Goal: Task Accomplishment & Management: Manage account settings

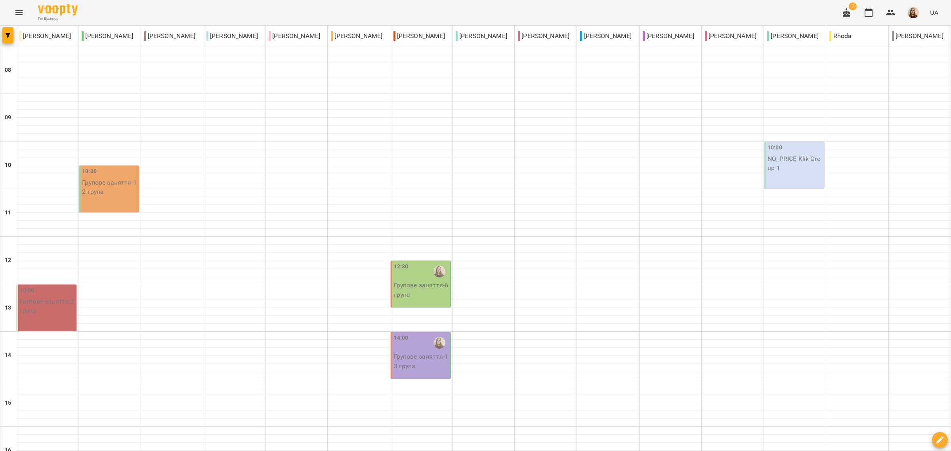
type input "**********"
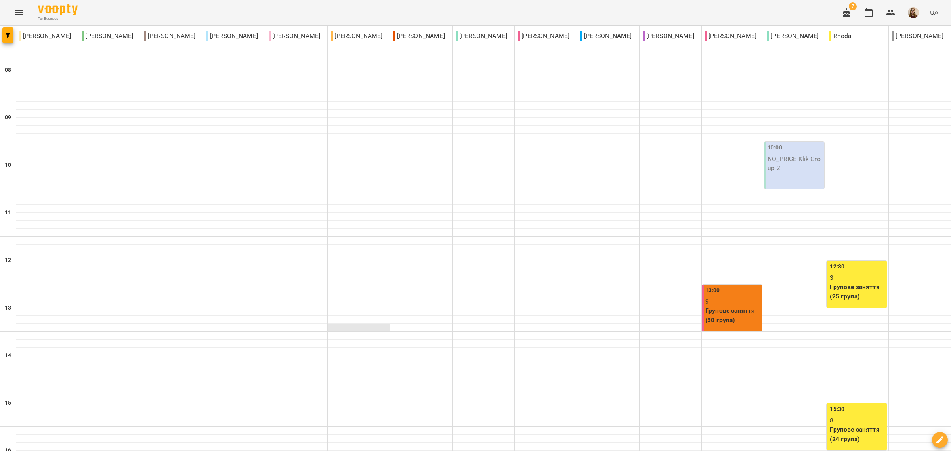
scroll to position [149, 0]
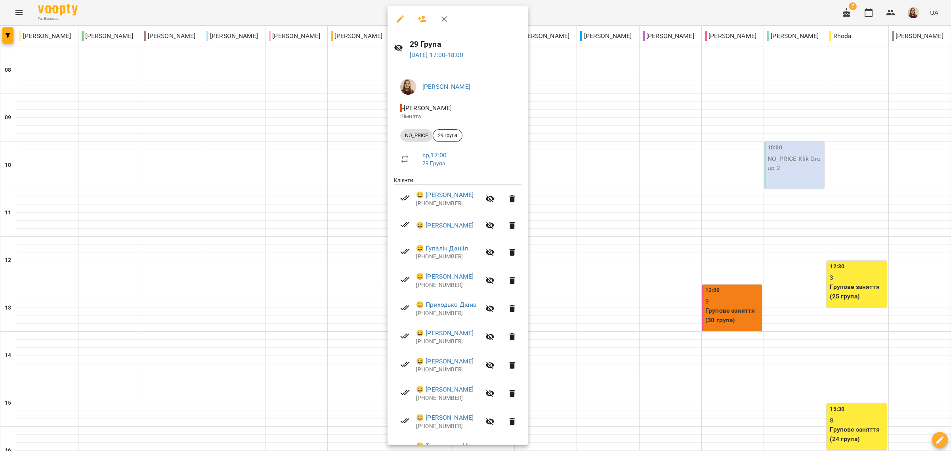
click at [495, 203] on icon "button" at bounding box center [490, 199] width 9 height 8
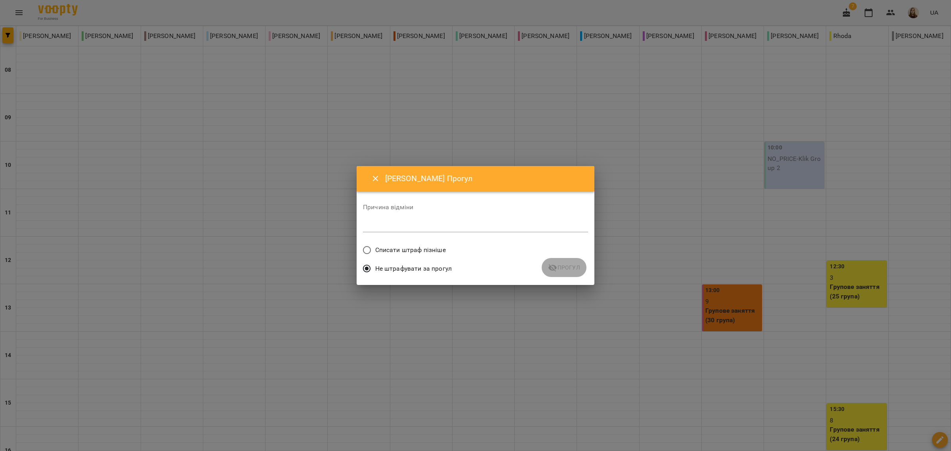
click at [551, 269] on div "Не штрафувати за прогул" at bounding box center [475, 269] width 225 height 19
click at [472, 215] on div "Причина відміни *" at bounding box center [475, 220] width 225 height 32
click at [548, 268] on div "Не штрафувати за прогул" at bounding box center [475, 269] width 225 height 19
drag, startPoint x: 554, startPoint y: 327, endPoint x: 639, endPoint y: 240, distance: 122.5
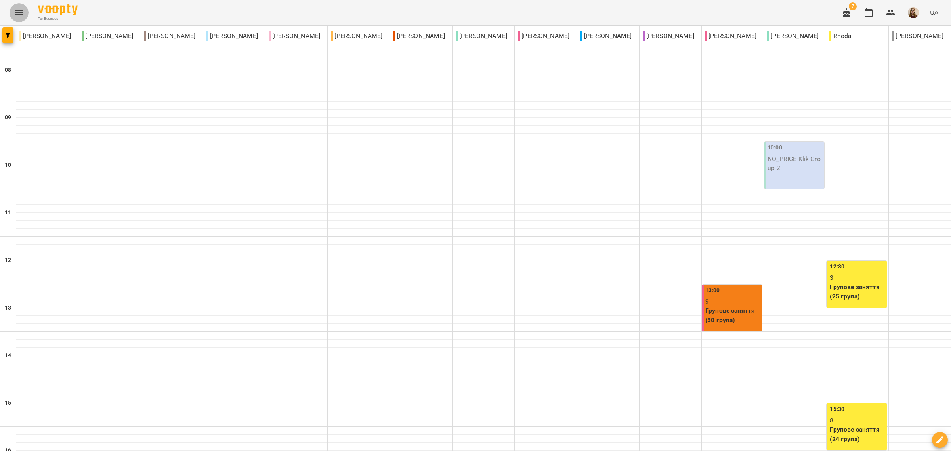
click at [20, 11] on icon "Menu" at bounding box center [18, 12] width 7 height 5
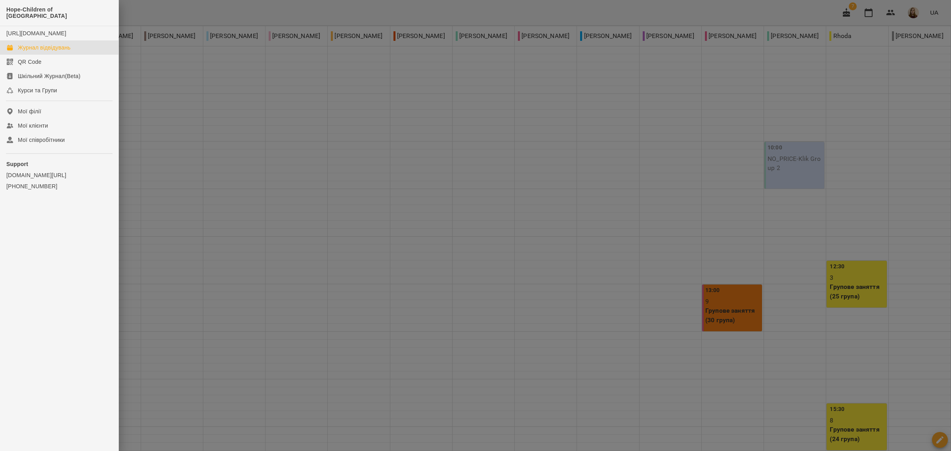
click at [63, 48] on div "Журнал відвідувань" at bounding box center [44, 48] width 53 height 8
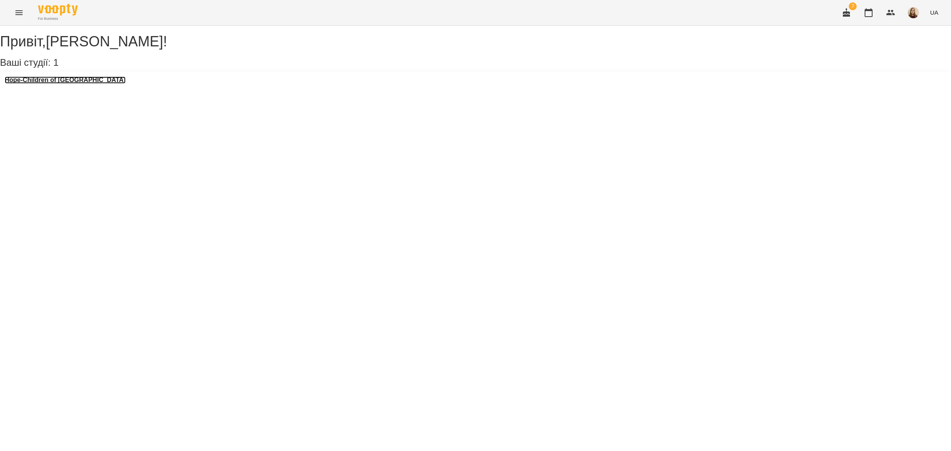
click at [49, 84] on h3 "Hope-Children of [GEOGRAPHIC_DATA]" at bounding box center [65, 79] width 121 height 7
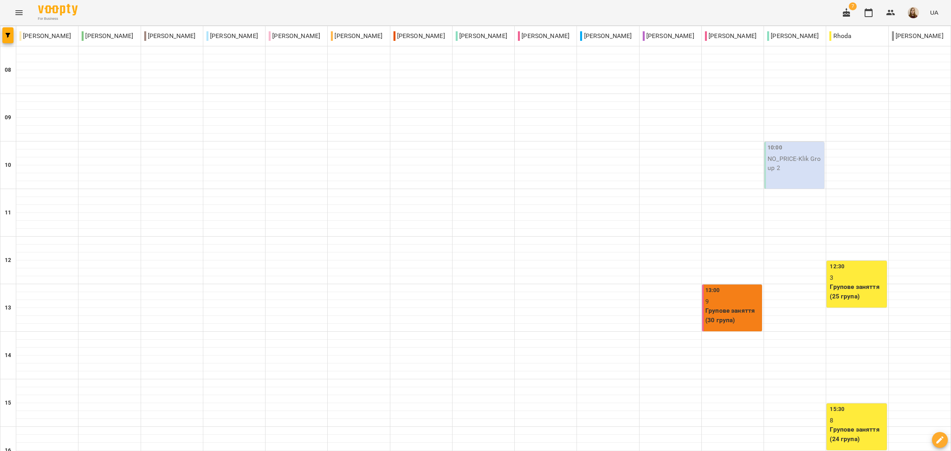
scroll to position [297, 0]
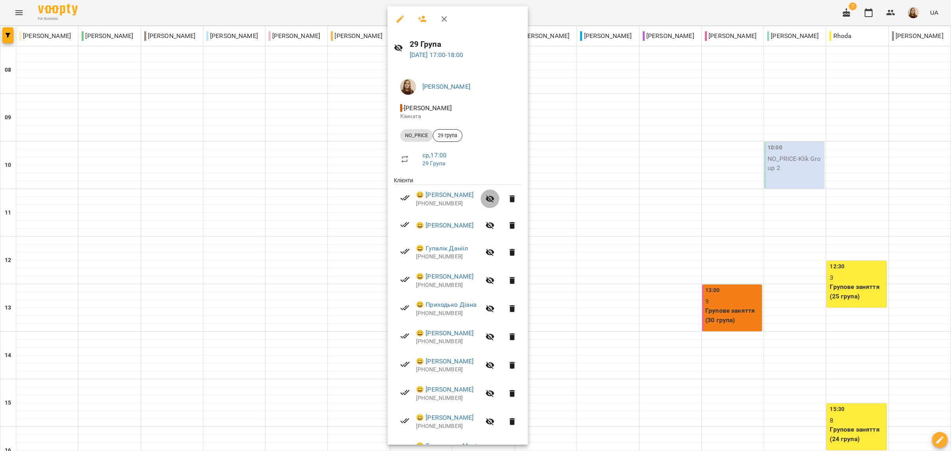
click at [495, 197] on icon "button" at bounding box center [490, 199] width 10 height 10
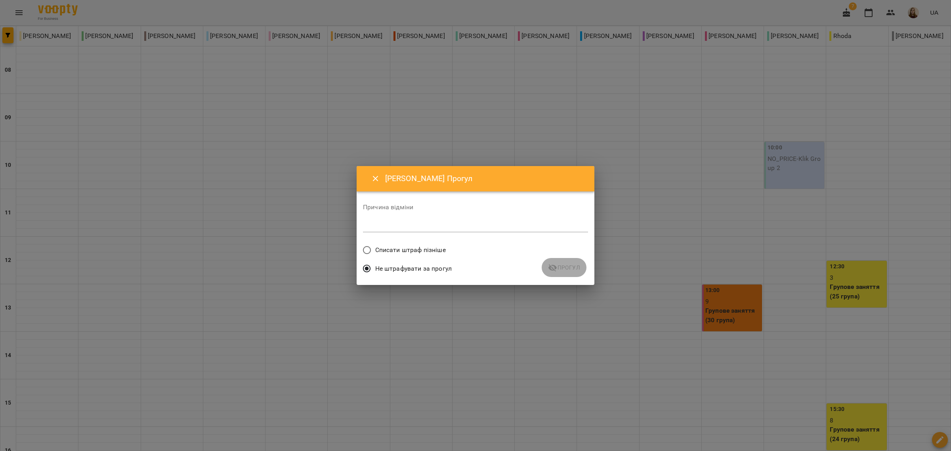
click at [491, 221] on div "*" at bounding box center [475, 226] width 225 height 13
click at [375, 180] on icon "Close" at bounding box center [376, 179] width 10 height 10
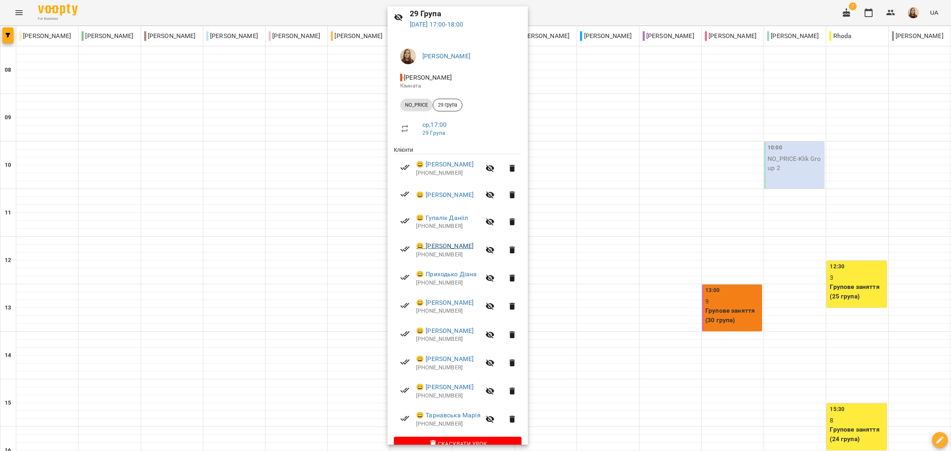
scroll to position [47, 0]
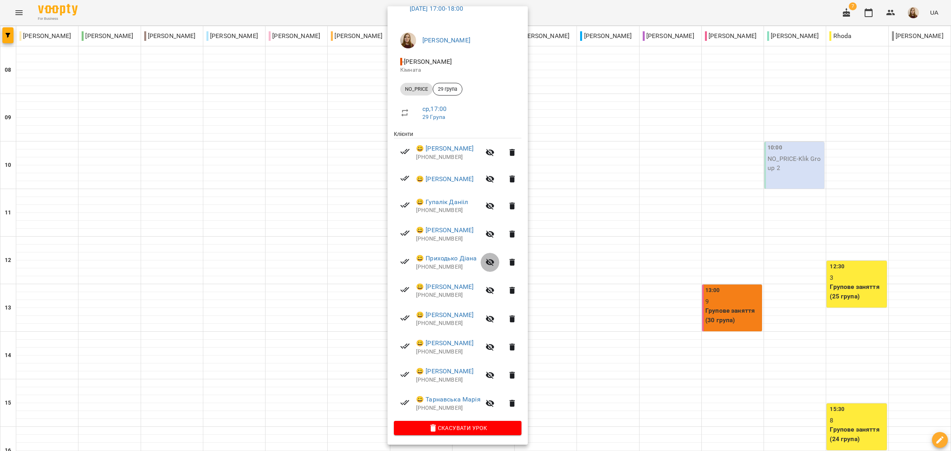
click at [495, 258] on icon "button" at bounding box center [490, 263] width 10 height 10
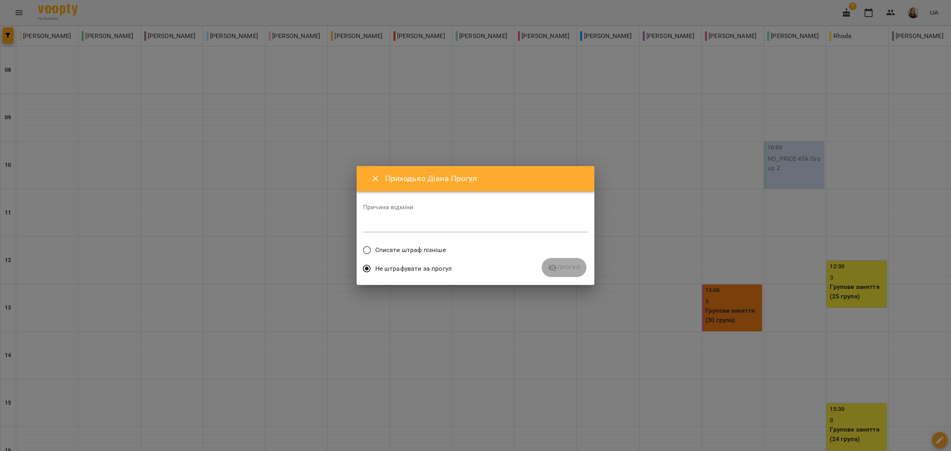
click at [563, 267] on div "Не штрафувати за прогул" at bounding box center [475, 269] width 225 height 19
click at [375, 180] on icon "Close" at bounding box center [376, 179] width 10 height 10
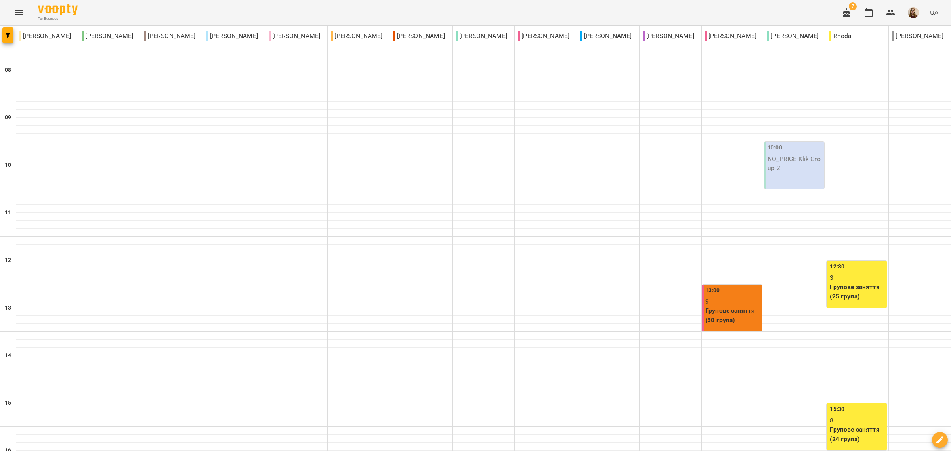
scroll to position [361, 0]
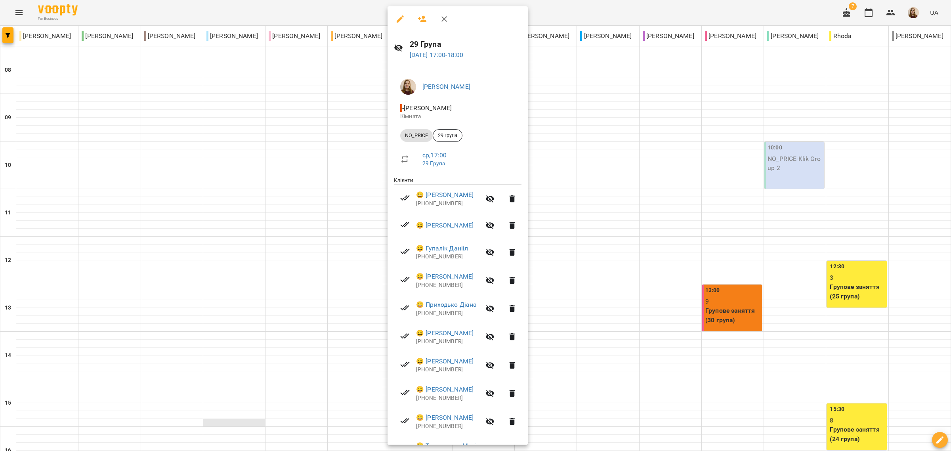
click at [246, 65] on div at bounding box center [475, 225] width 951 height 451
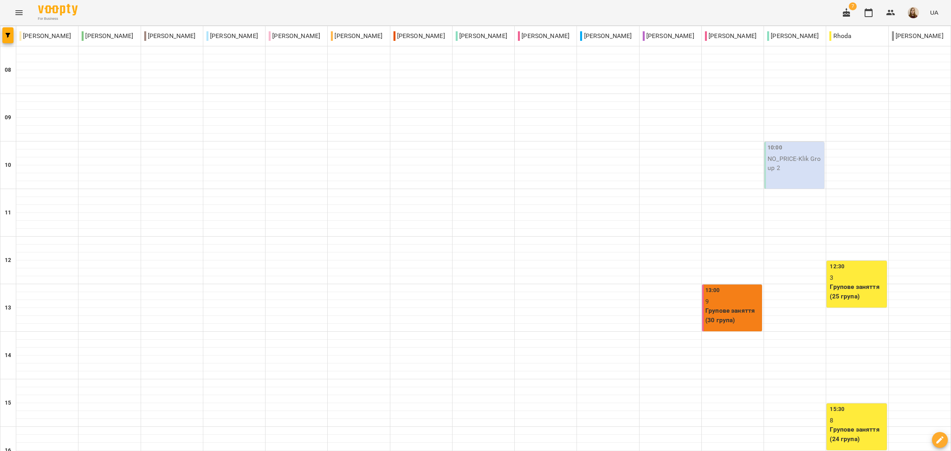
click at [914, 15] on img "button" at bounding box center [913, 12] width 11 height 11
click at [902, 73] on span "Вийти" at bounding box center [899, 73] width 19 height 10
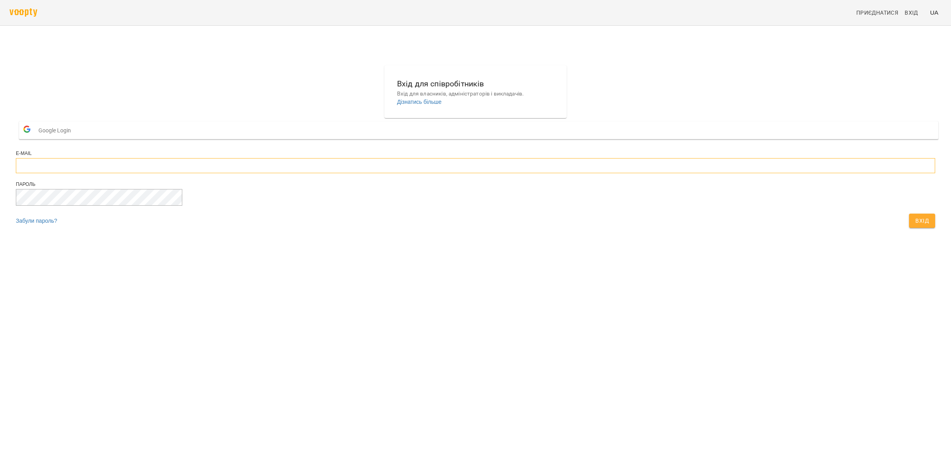
type input "**********"
click at [915, 225] on span "Вхід" at bounding box center [921, 221] width 13 height 10
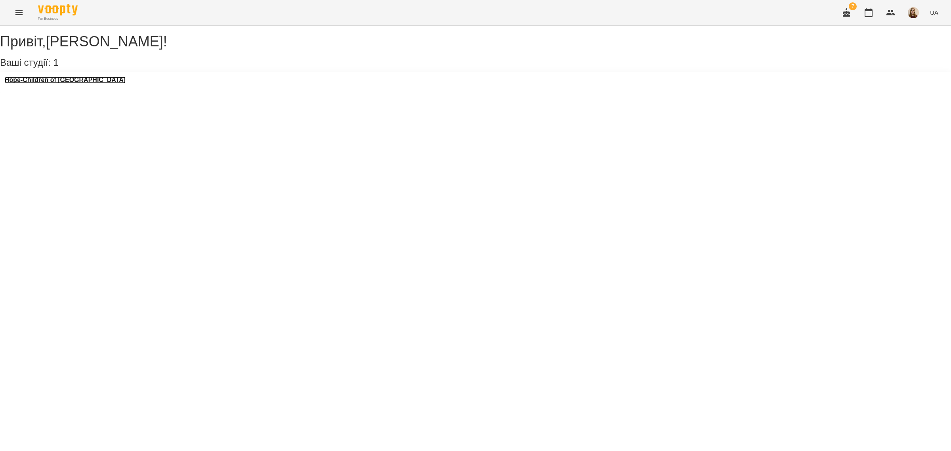
click at [81, 84] on h3 "Hope-Children of [GEOGRAPHIC_DATA]" at bounding box center [65, 79] width 121 height 7
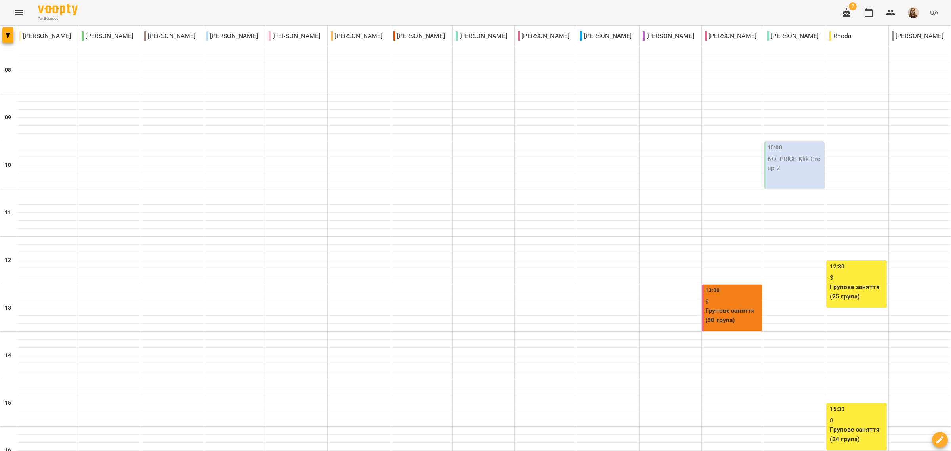
scroll to position [248, 0]
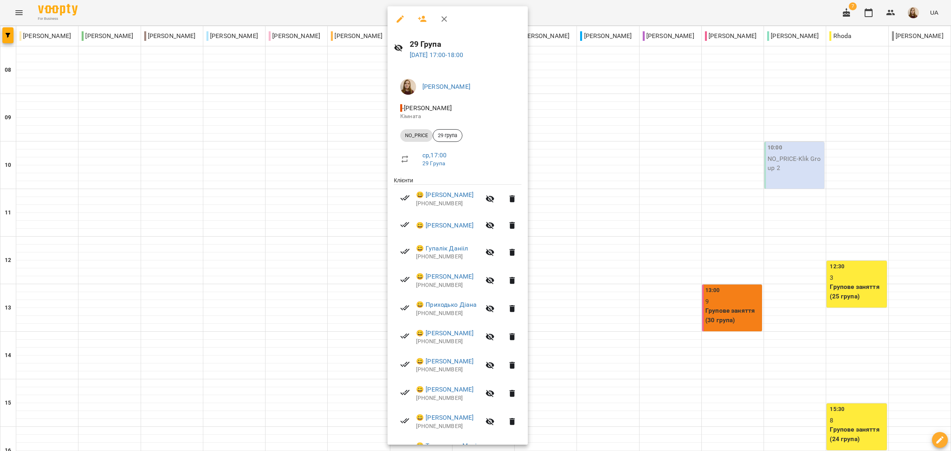
click at [495, 203] on icon "button" at bounding box center [490, 199] width 10 height 10
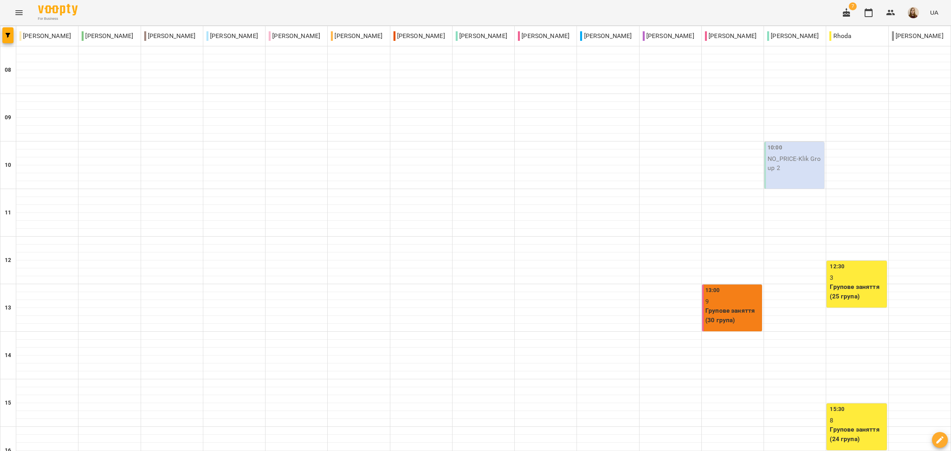
scroll to position [297, 0]
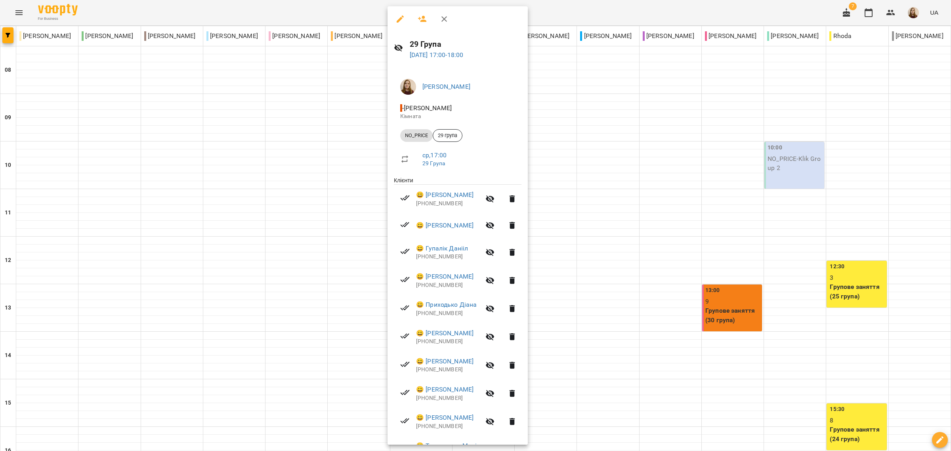
click at [495, 199] on icon "button" at bounding box center [490, 199] width 10 height 10
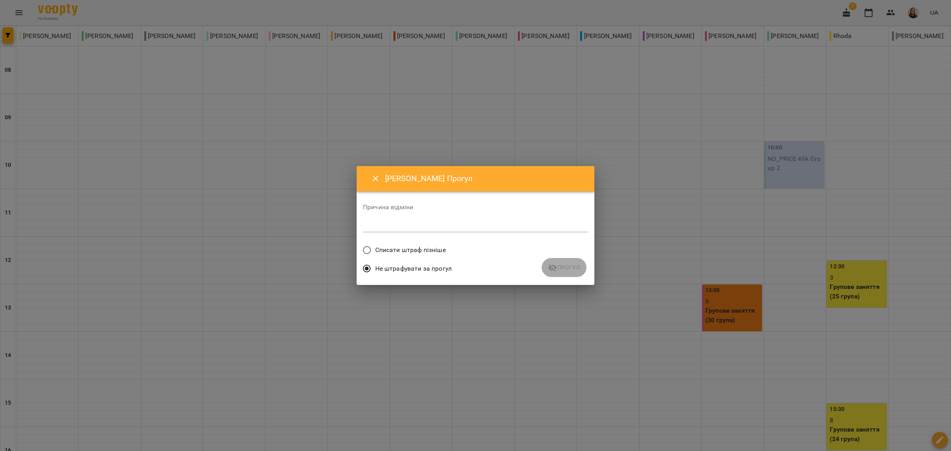
click at [562, 264] on div "Не штрафувати за прогул" at bounding box center [475, 269] width 225 height 19
click at [436, 248] on span "Списати штраф пізніше" at bounding box center [410, 250] width 71 height 10
click at [441, 266] on span "Не штрафувати за прогул" at bounding box center [413, 269] width 76 height 10
click at [399, 250] on span "Списати штраф пізніше" at bounding box center [410, 250] width 71 height 10
click at [566, 264] on span "Прогул" at bounding box center [564, 268] width 32 height 10
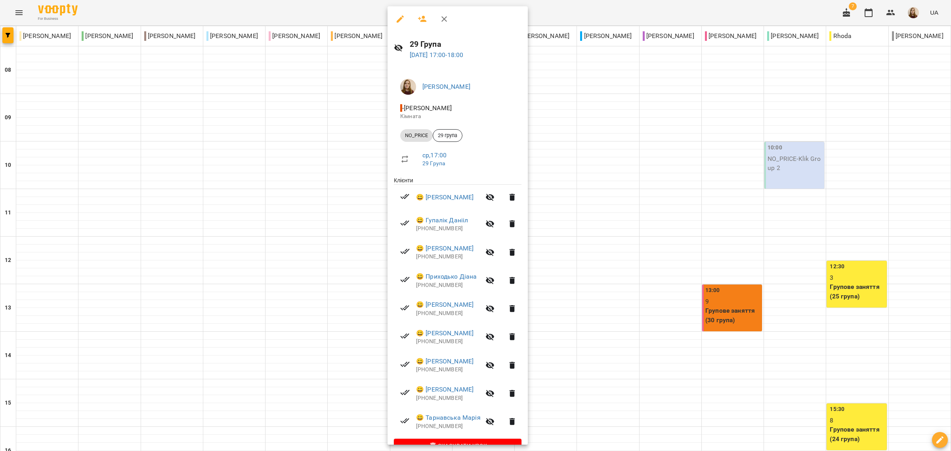
click at [495, 252] on icon "button" at bounding box center [490, 253] width 10 height 10
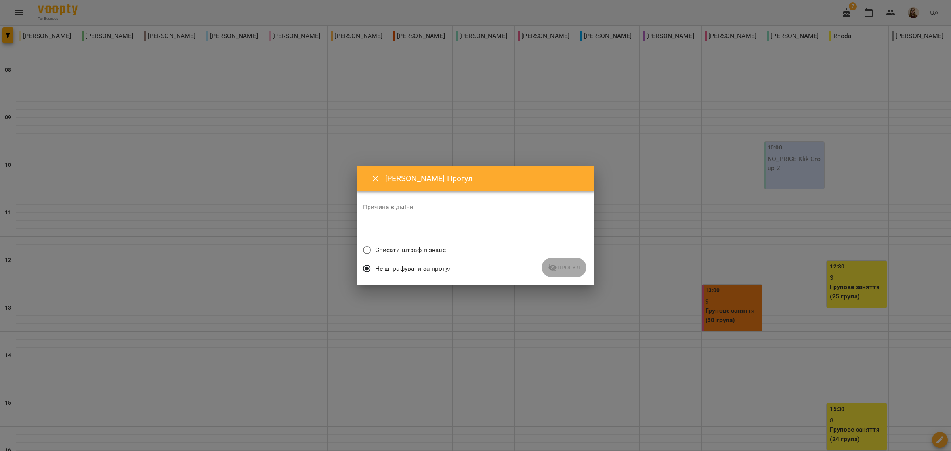
click at [422, 246] on span "Списати штраф пізніше" at bounding box center [410, 250] width 71 height 10
click at [555, 269] on icon "submit" at bounding box center [552, 268] width 9 height 8
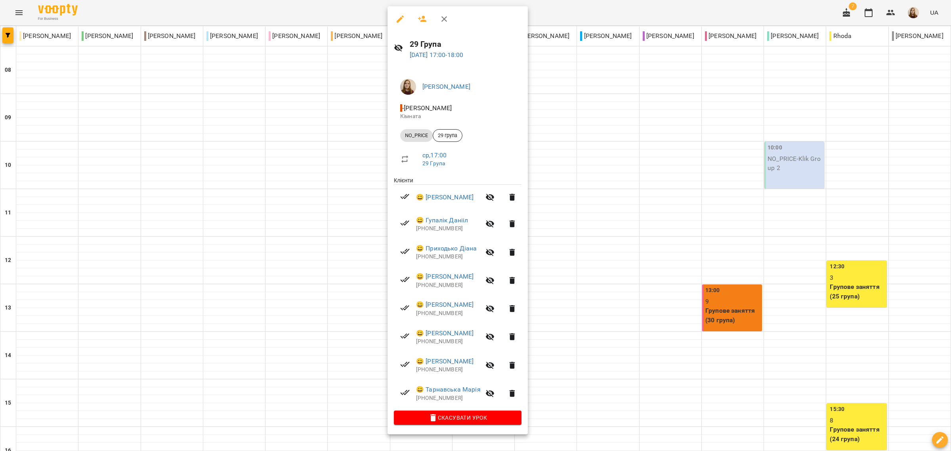
click at [495, 279] on icon "button" at bounding box center [490, 281] width 9 height 8
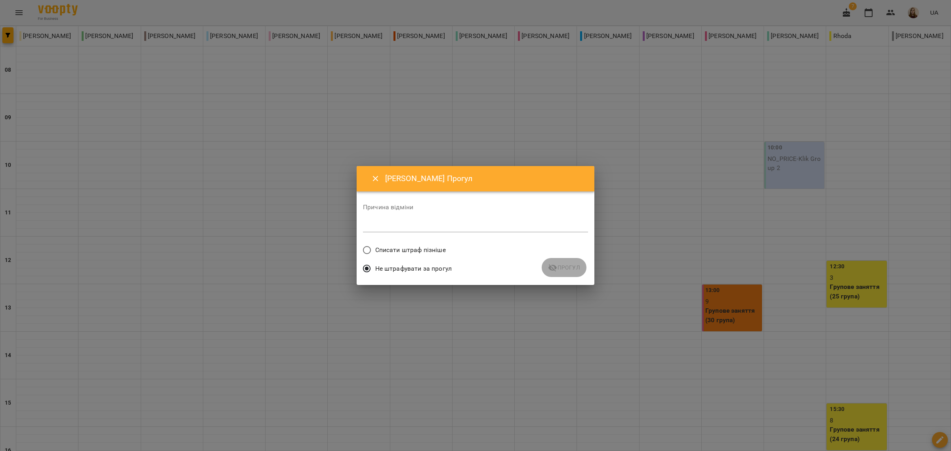
drag, startPoint x: 418, startPoint y: 248, endPoint x: 520, endPoint y: 266, distance: 102.5
click at [418, 248] on span "Списати штраф пізніше" at bounding box center [410, 250] width 71 height 10
click at [559, 268] on span "Прогул" at bounding box center [564, 268] width 32 height 10
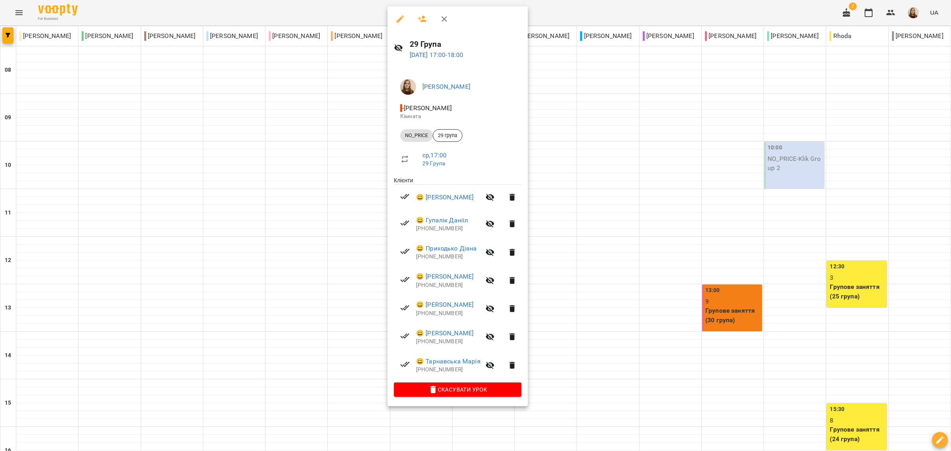
click at [495, 308] on icon "button" at bounding box center [490, 309] width 10 height 10
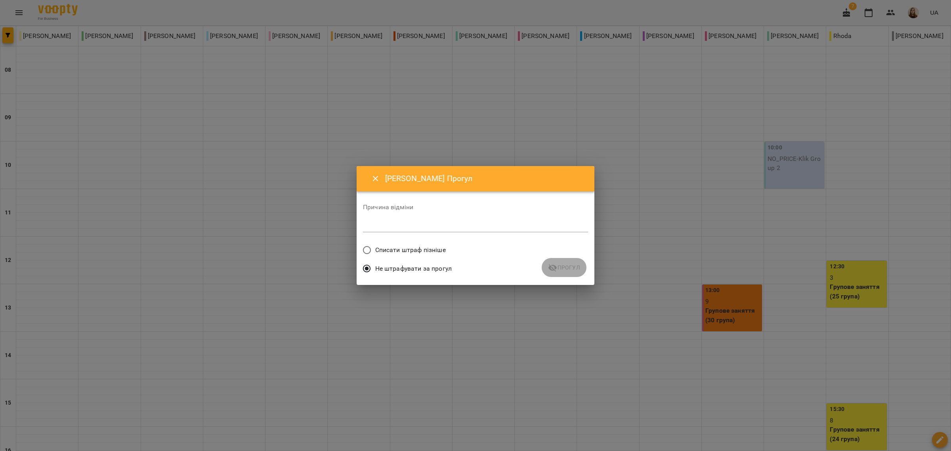
click at [424, 248] on span "Списати штраф пізніше" at bounding box center [410, 250] width 71 height 10
click at [553, 266] on icon "submit" at bounding box center [552, 268] width 9 height 8
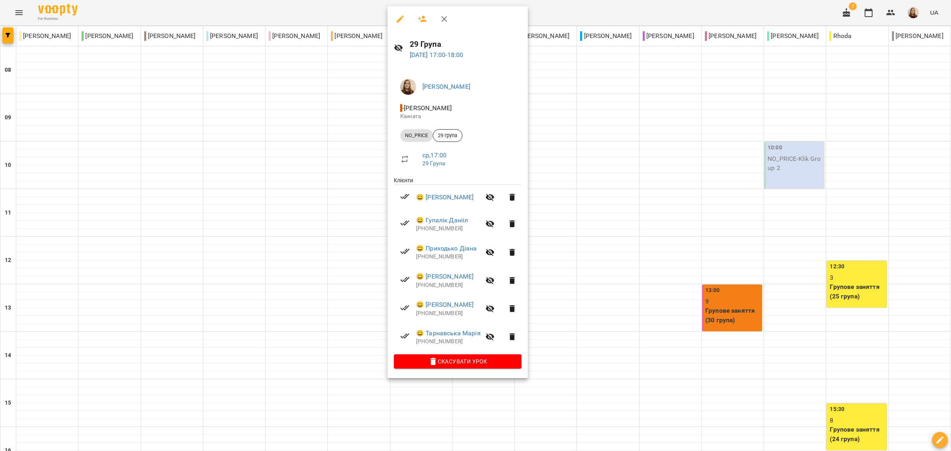
click at [495, 256] on icon "button" at bounding box center [490, 253] width 10 height 10
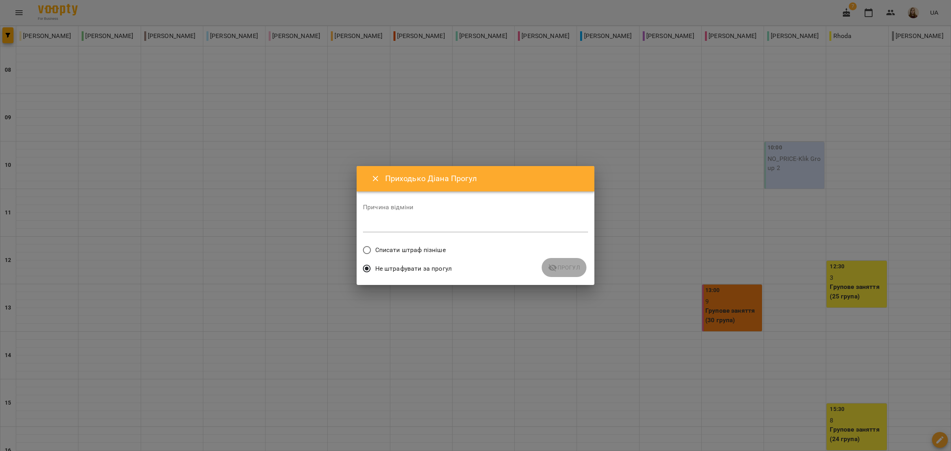
click at [430, 252] on span "Списати штраф пізніше" at bounding box center [410, 250] width 71 height 10
click at [563, 264] on span "Прогул" at bounding box center [564, 268] width 32 height 10
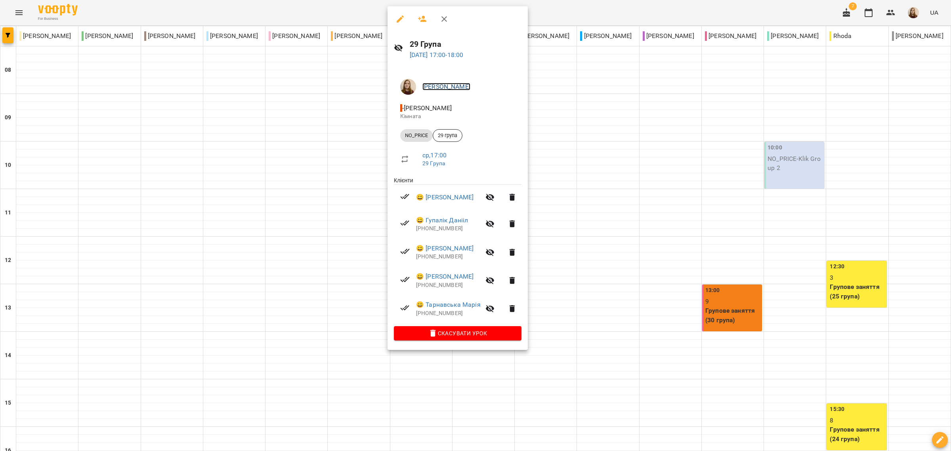
click at [456, 88] on link "[PERSON_NAME]" at bounding box center [446, 87] width 48 height 8
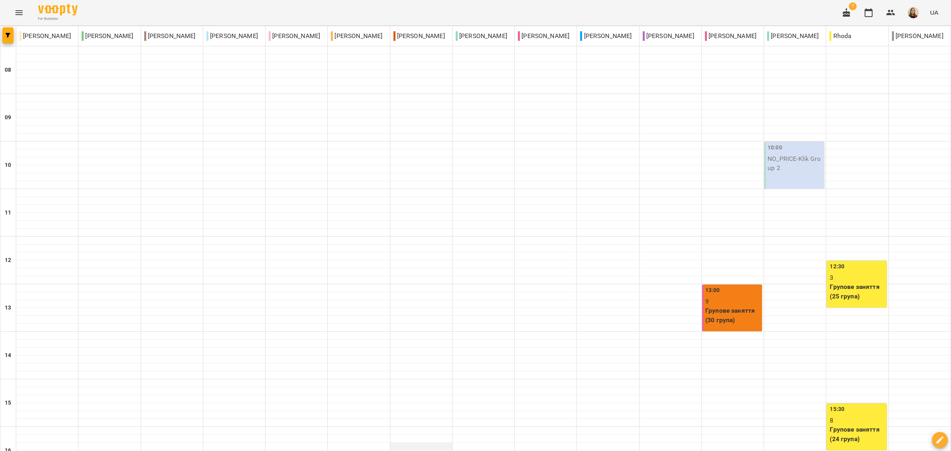
scroll to position [248, 0]
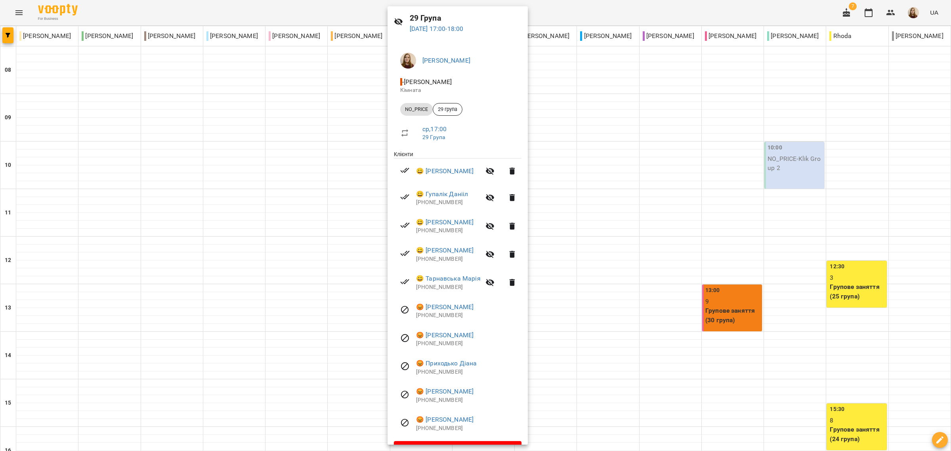
scroll to position [47, 0]
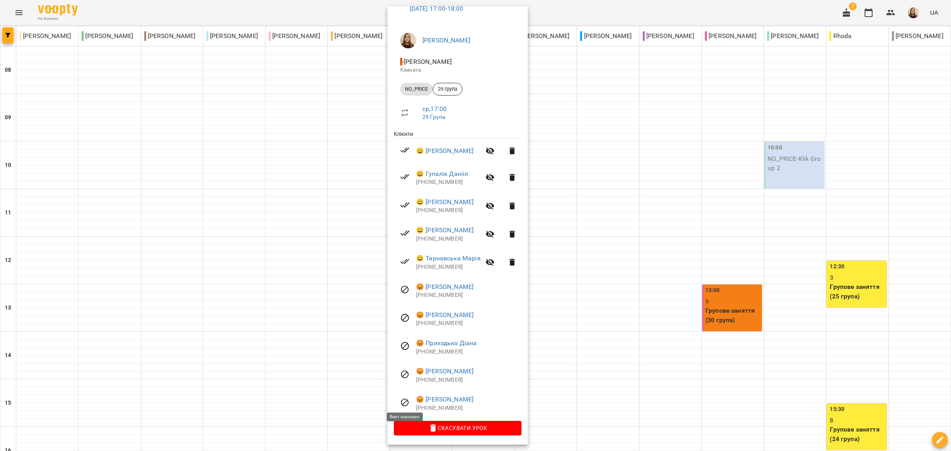
click at [402, 401] on icon at bounding box center [405, 403] width 10 height 10
click at [501, 400] on span "😡 Мироненко Денис" at bounding box center [468, 400] width 105 height 10
click at [464, 401] on link "😡 Мироненко Денис" at bounding box center [444, 400] width 57 height 10
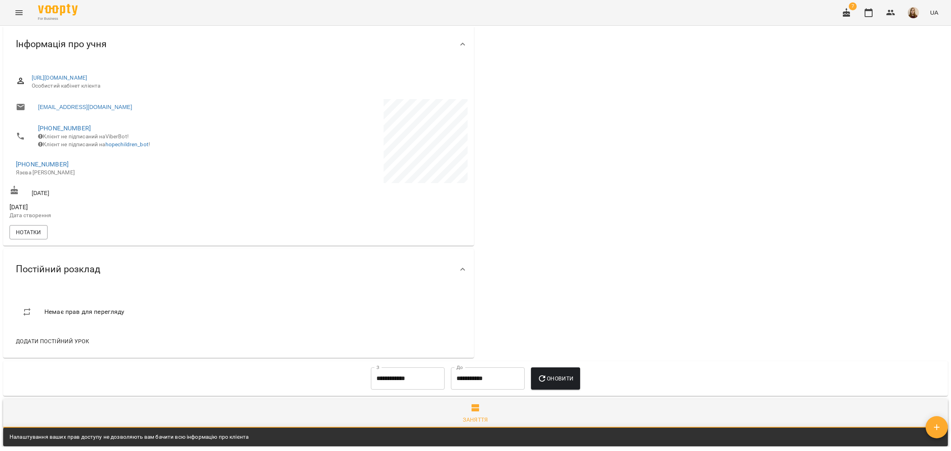
scroll to position [198, 0]
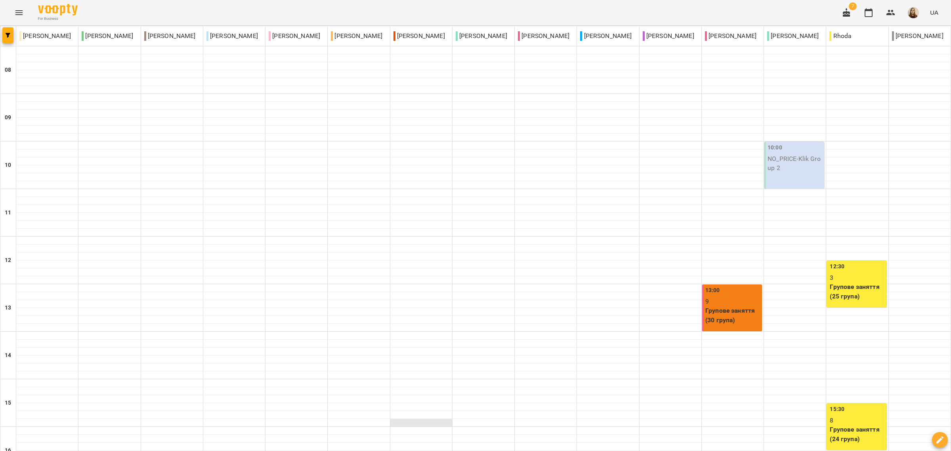
scroll to position [149, 0]
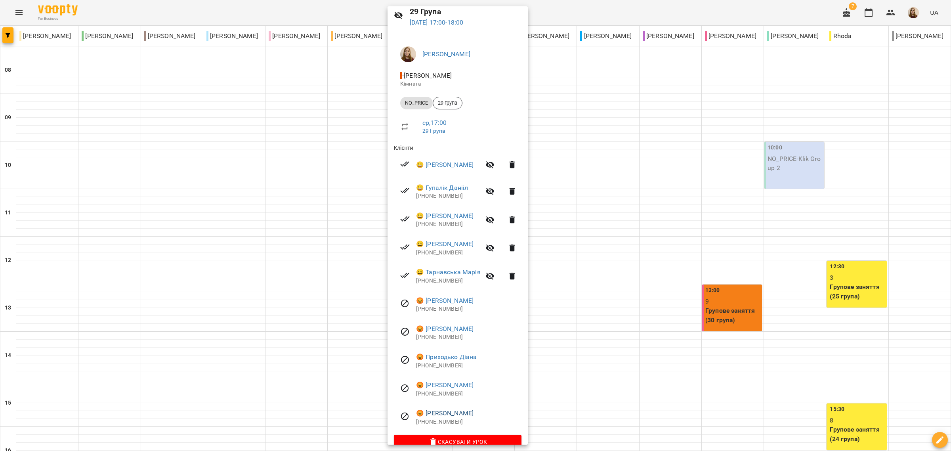
scroll to position [47, 0]
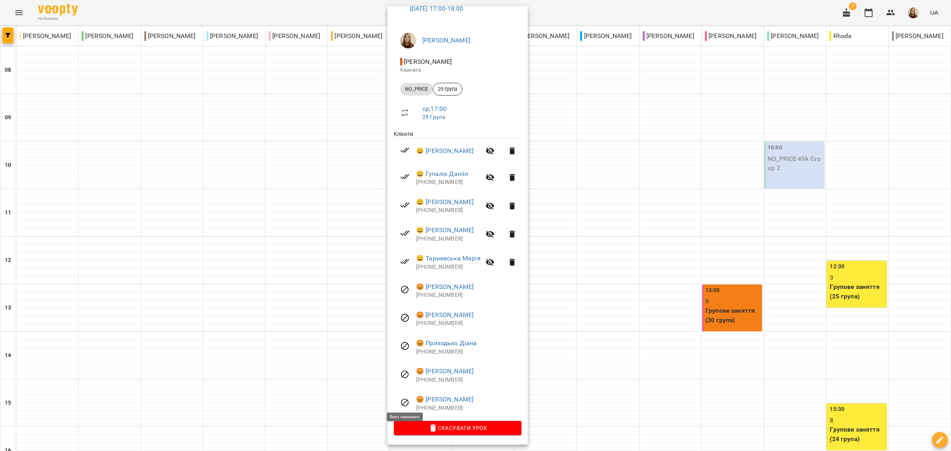
click at [403, 401] on icon at bounding box center [405, 403] width 10 height 10
click at [407, 399] on icon at bounding box center [405, 403] width 10 height 10
drag, startPoint x: 403, startPoint y: 399, endPoint x: 411, endPoint y: 381, distance: 19.6
click at [405, 399] on icon at bounding box center [405, 403] width 10 height 10
click at [407, 265] on icon at bounding box center [405, 262] width 10 height 10
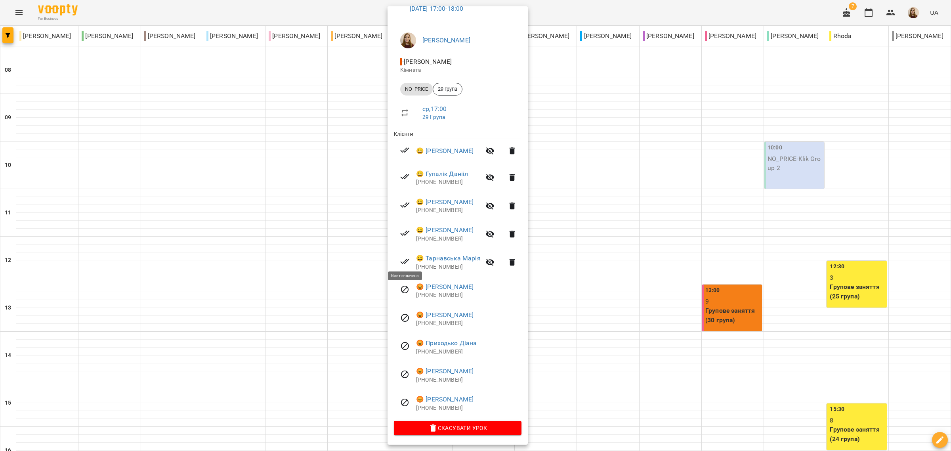
drag, startPoint x: 407, startPoint y: 264, endPoint x: 517, endPoint y: 304, distance: 117.1
click at [515, 310] on li "😡 Гуленко Юліанна +380633968593" at bounding box center [458, 319] width 128 height 28
click at [658, 102] on div at bounding box center [475, 225] width 951 height 451
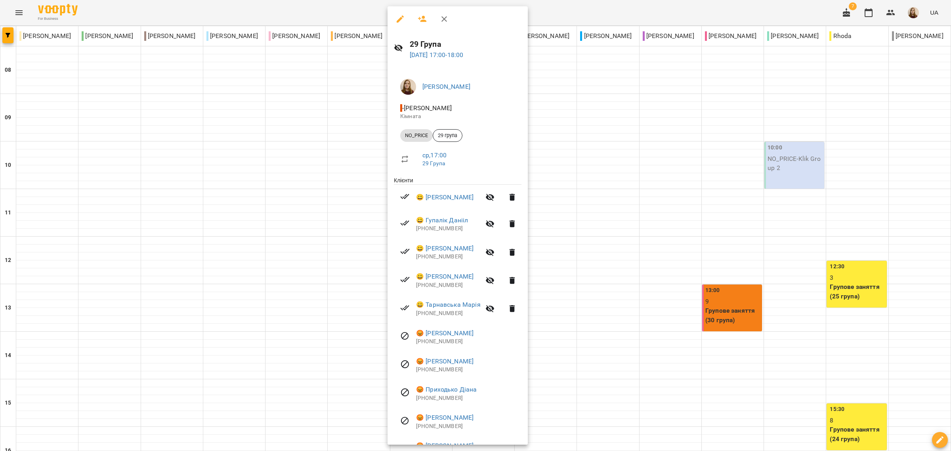
click at [495, 197] on icon "button" at bounding box center [490, 198] width 9 height 8
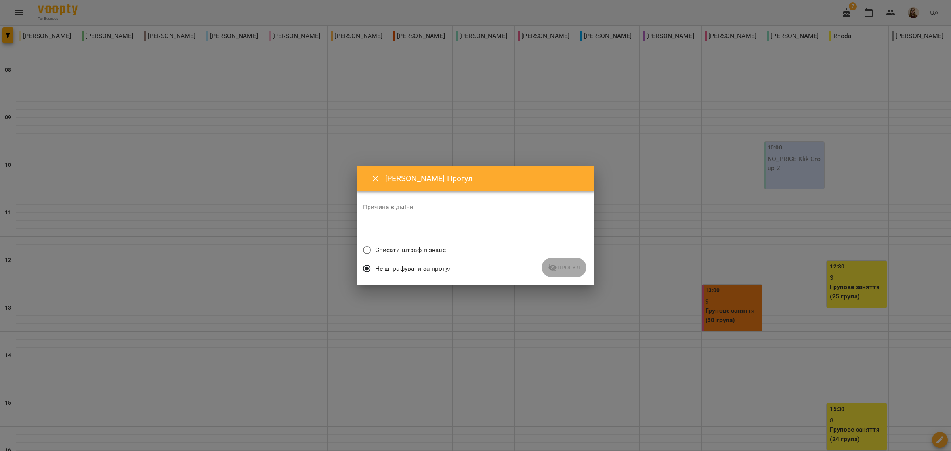
click at [375, 180] on icon "Close" at bounding box center [376, 179] width 10 height 10
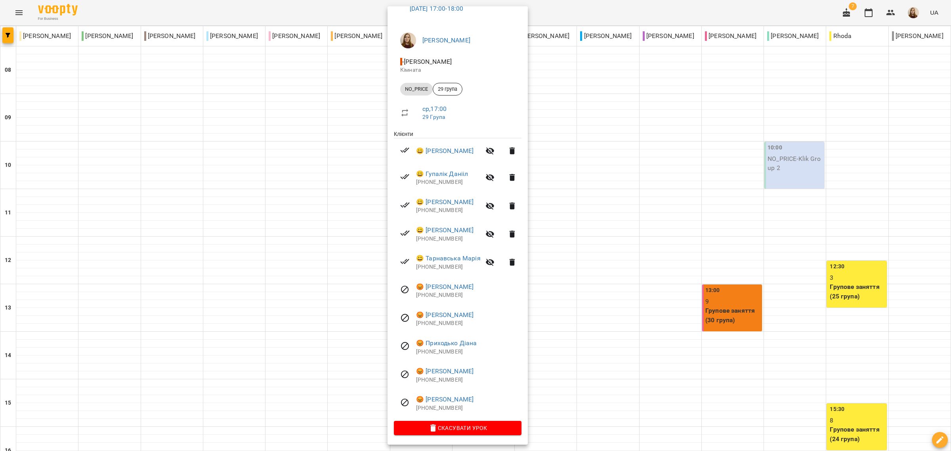
click at [620, 320] on div at bounding box center [475, 225] width 951 height 451
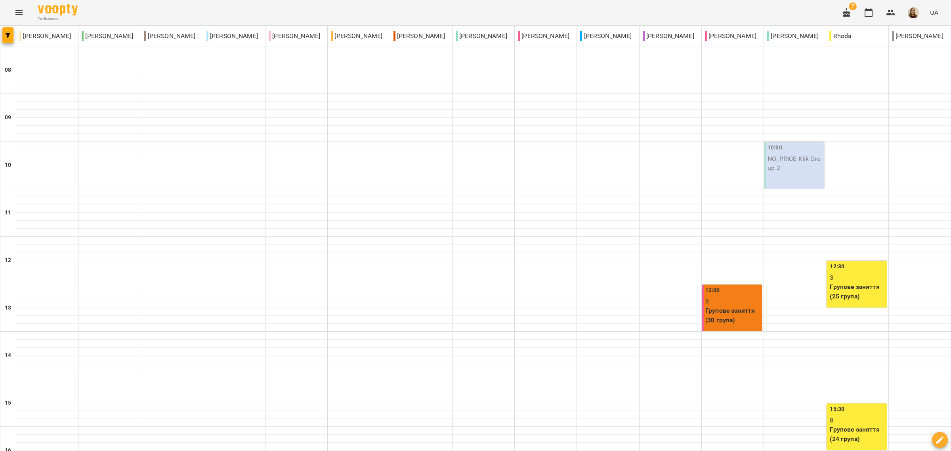
scroll to position [297, 0]
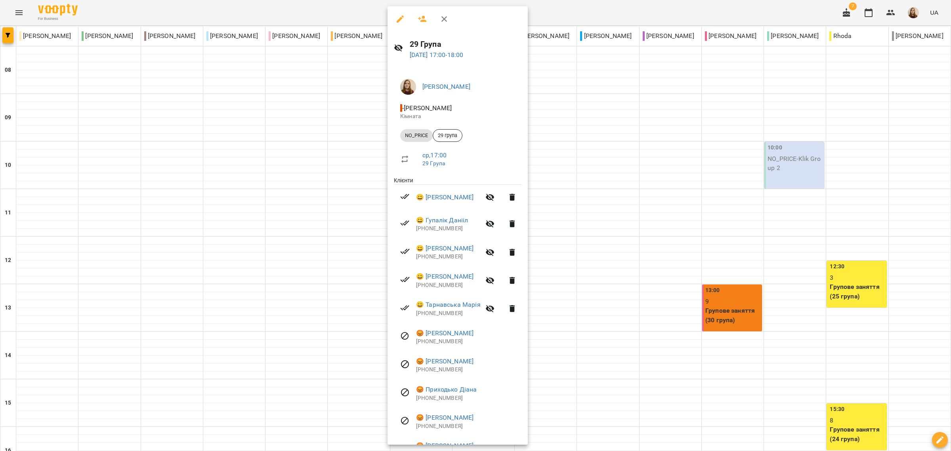
click at [495, 197] on icon "button" at bounding box center [490, 198] width 9 height 8
